Goal: Find specific page/section: Find specific page/section

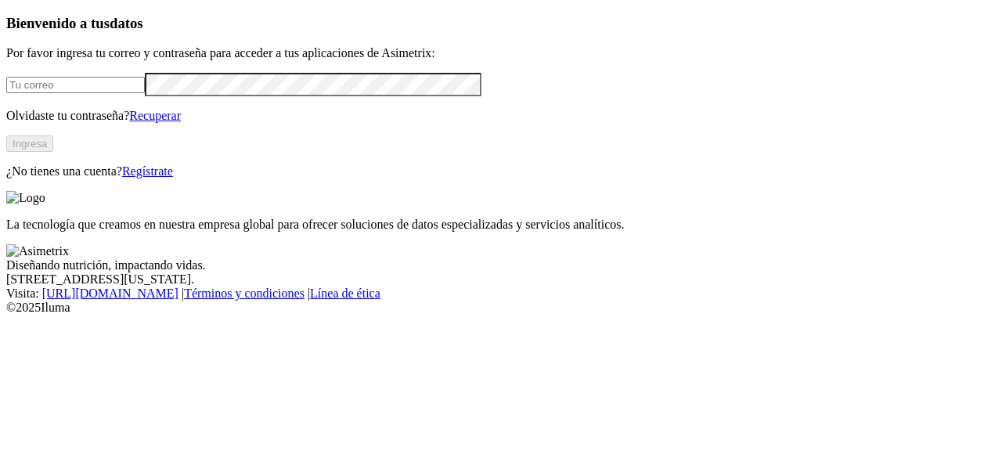
type input "[PERSON_NAME][EMAIL_ADDRESS][PERSON_NAME][DOMAIN_NAME]"
click at [53, 152] on button "Ingresa" at bounding box center [29, 143] width 47 height 16
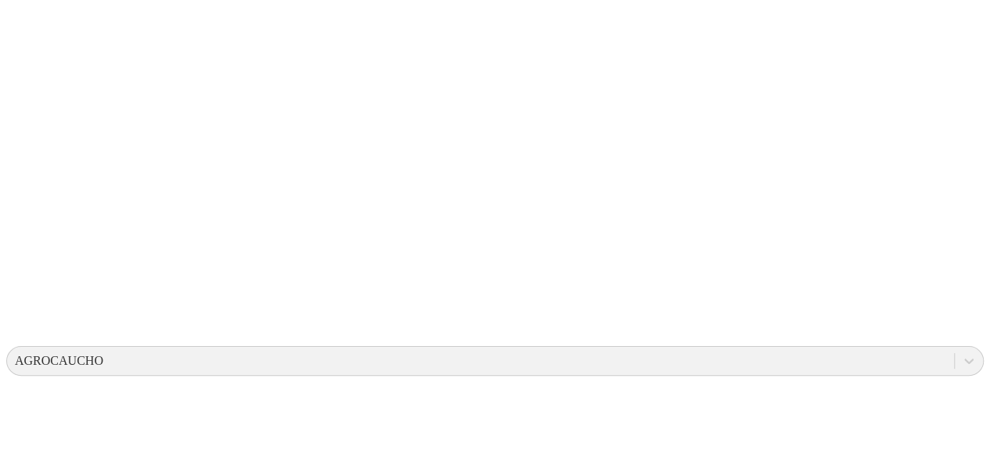
scroll to position [312, 0]
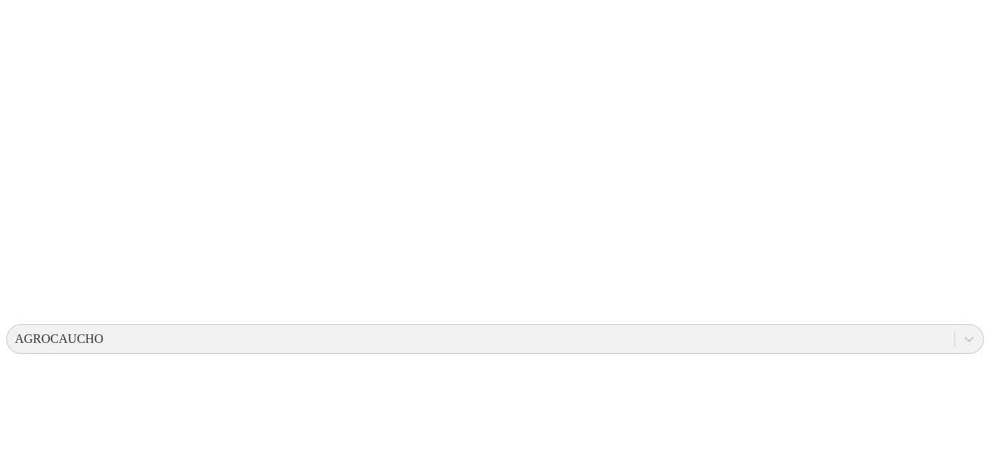
drag, startPoint x: 323, startPoint y: 262, endPoint x: 963, endPoint y: 424, distance: 660.6
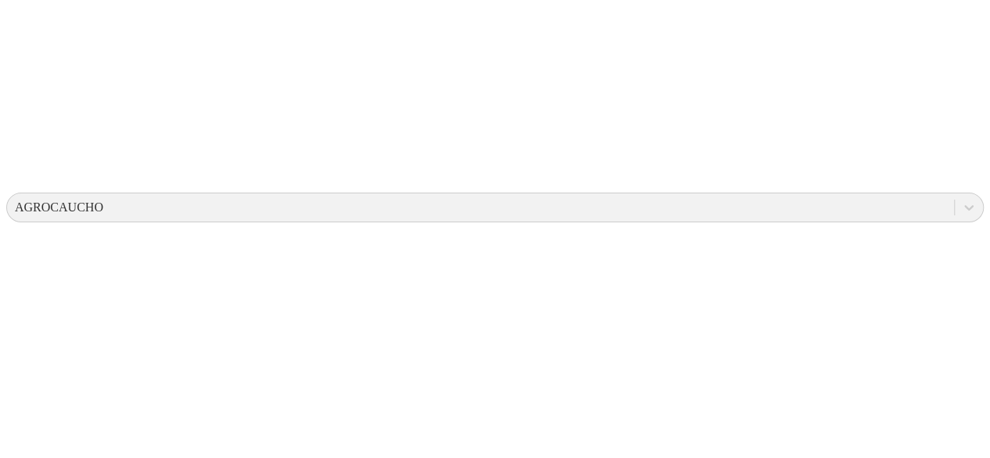
drag, startPoint x: 979, startPoint y: 283, endPoint x: 984, endPoint y: 316, distance: 33.2
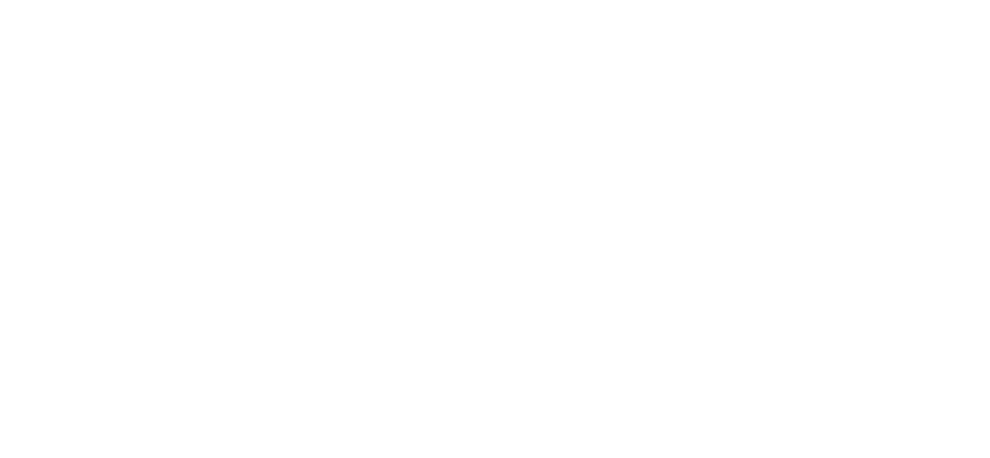
drag, startPoint x: 319, startPoint y: 409, endPoint x: 960, endPoint y: 422, distance: 640.5
drag, startPoint x: 975, startPoint y: 453, endPoint x: 972, endPoint y: 409, distance: 44.7
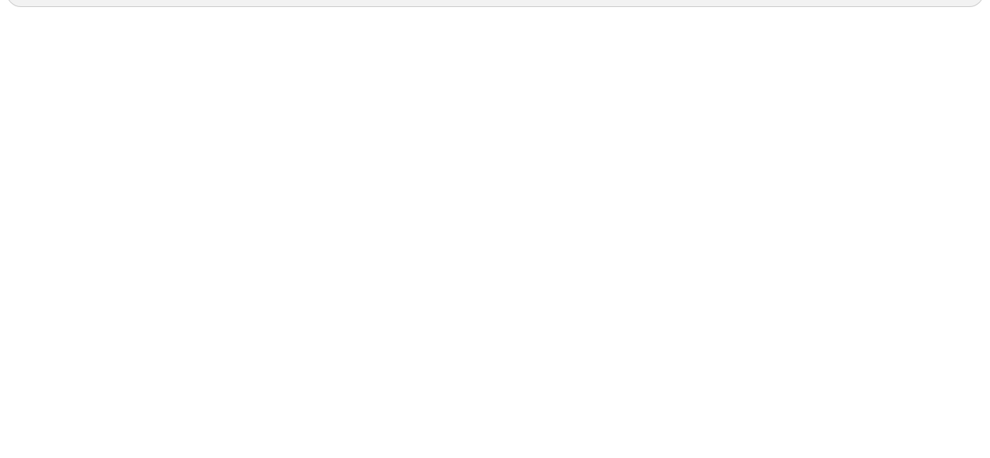
scroll to position [651, 0]
drag, startPoint x: 975, startPoint y: 453, endPoint x: 971, endPoint y: 436, distance: 17.7
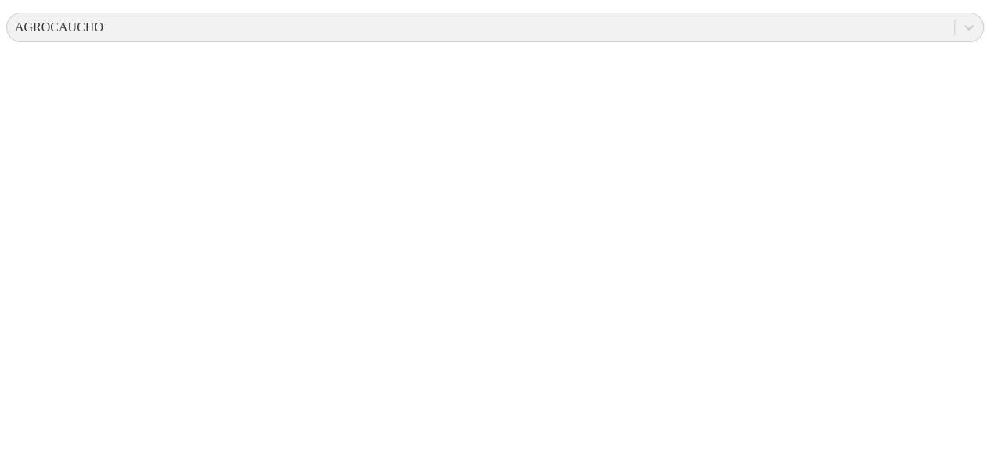
scroll to position [620, 0]
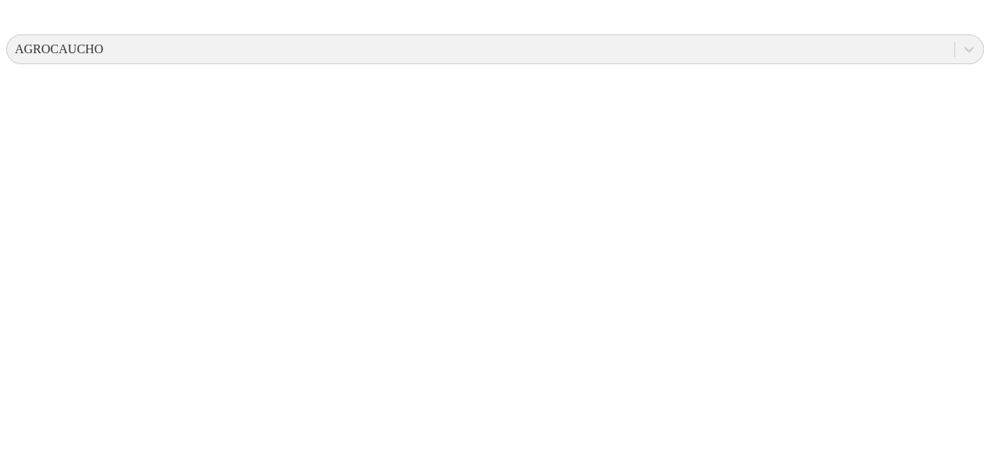
drag, startPoint x: 978, startPoint y: 452, endPoint x: 970, endPoint y: 434, distance: 18.9
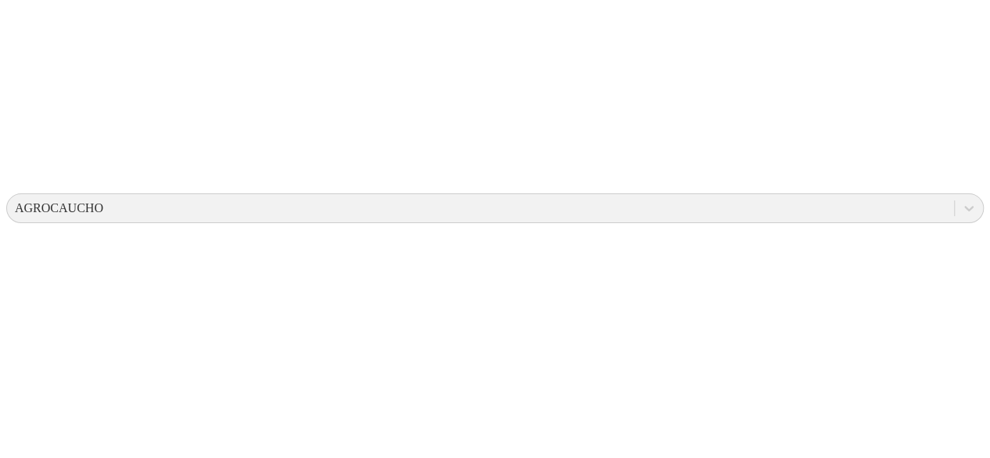
scroll to position [0, 0]
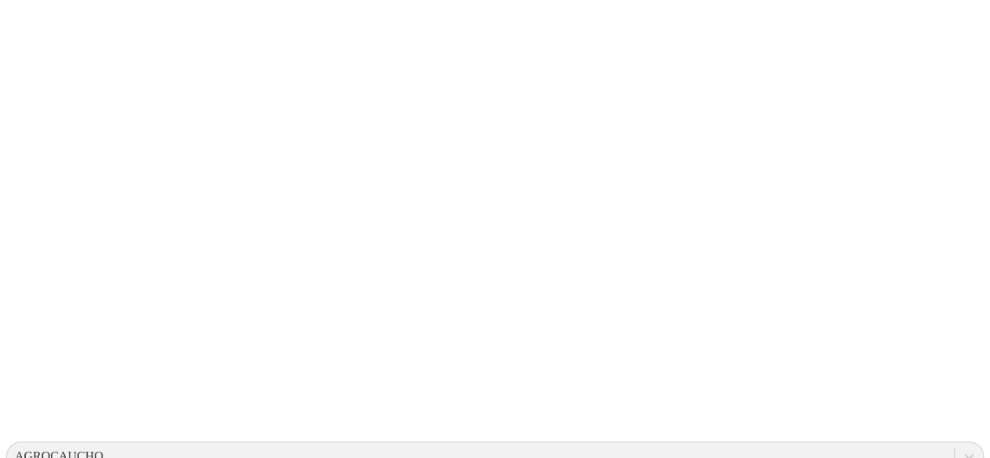
scroll to position [132, 0]
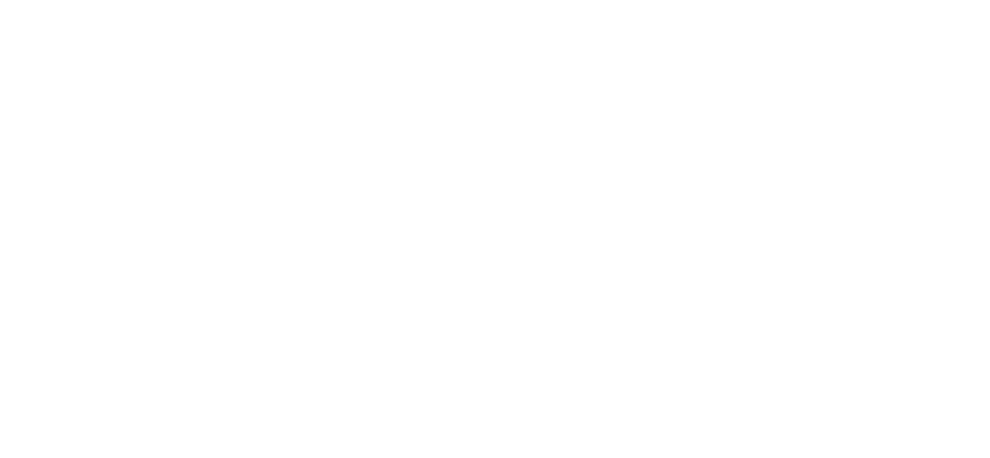
drag, startPoint x: 988, startPoint y: 146, endPoint x: 957, endPoint y: 290, distance: 148.0
